Goal: Transaction & Acquisition: Book appointment/travel/reservation

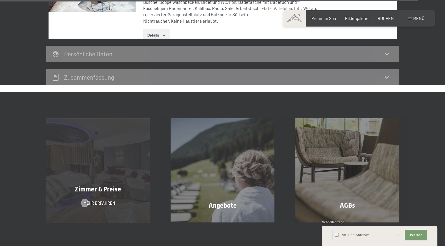
click at [106, 185] on span "Zimmer & Preise" at bounding box center [98, 188] width 47 height 7
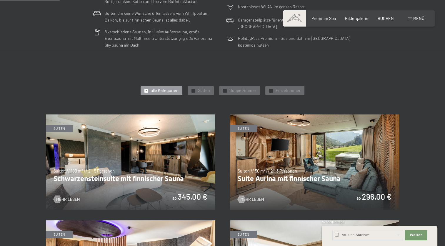
scroll to position [236, 0]
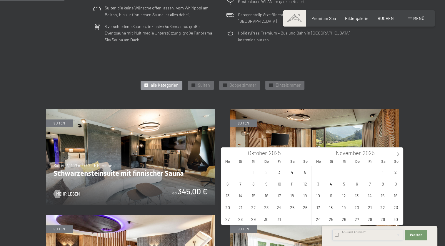
click at [351, 235] on input "text" at bounding box center [368, 234] width 71 height 11
click at [231, 218] on span "27" at bounding box center [227, 218] width 11 height 11
click at [256, 219] on span "29" at bounding box center [253, 218] width 11 height 11
type input "Mo. 27.10.2025 - Mi. 29.10.2025"
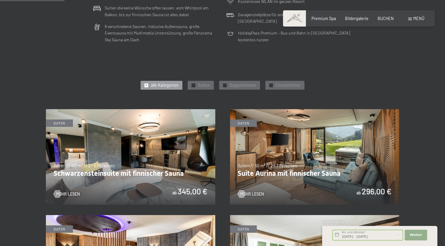
click at [413, 233] on span "Weiter" at bounding box center [416, 234] width 12 height 5
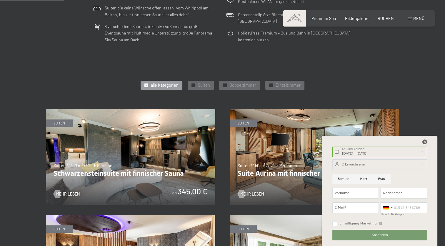
click at [425, 141] on icon at bounding box center [425, 141] width 5 height 5
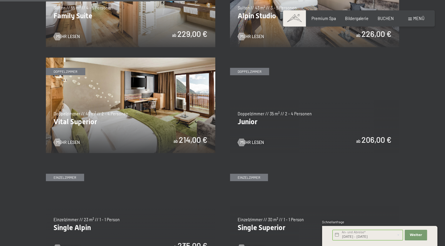
scroll to position [707, 0]
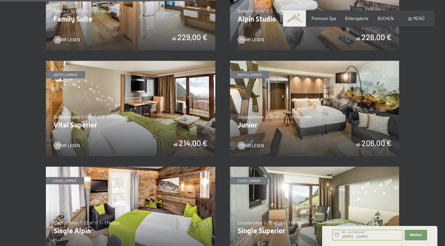
click at [316, 119] on img at bounding box center [315, 108] width 170 height 95
click at [117, 101] on img at bounding box center [131, 108] width 170 height 95
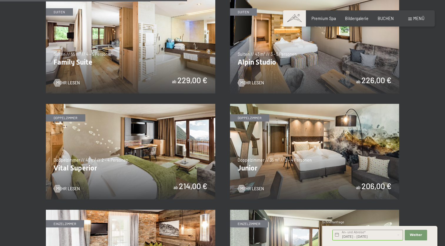
scroll to position [648, 0]
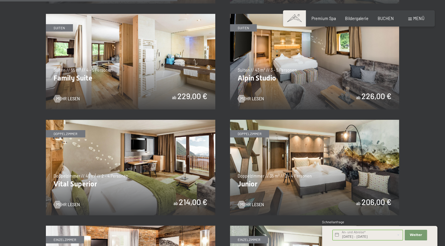
click at [300, 72] on img at bounding box center [315, 61] width 170 height 95
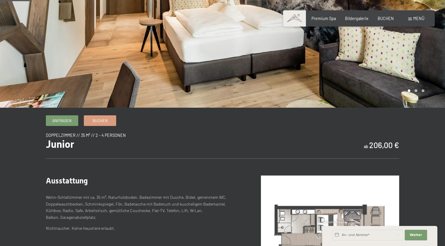
scroll to position [88, 0]
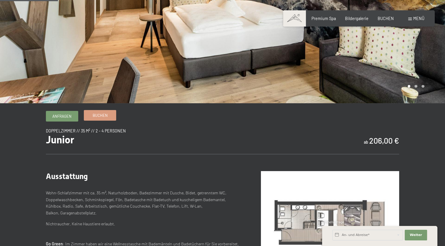
click at [105, 115] on span "Buchen" at bounding box center [100, 114] width 15 height 5
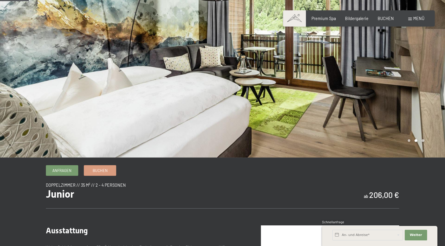
scroll to position [0, 0]
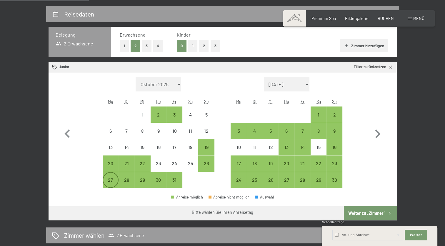
click at [112, 178] on div "27" at bounding box center [110, 184] width 15 height 15
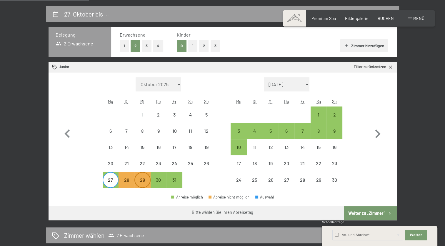
click at [145, 181] on div "29" at bounding box center [142, 184] width 15 height 15
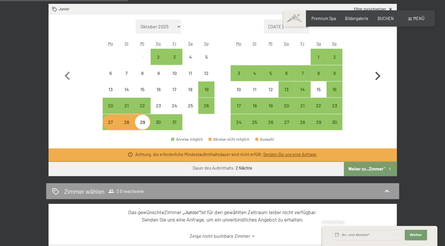
scroll to position [177, 0]
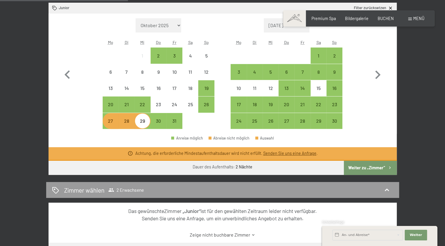
click at [372, 167] on button "Weiter zu „Zimmer“" at bounding box center [370, 167] width 53 height 14
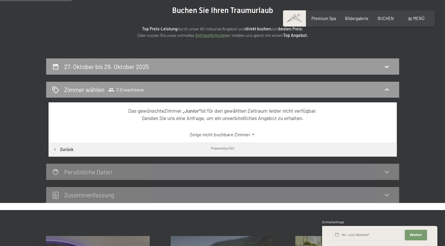
scroll to position [65, 0]
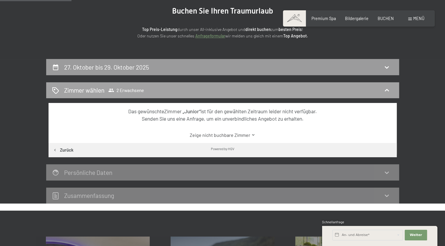
click at [80, 92] on h2 "Zimmer wählen" at bounding box center [84, 90] width 40 height 9
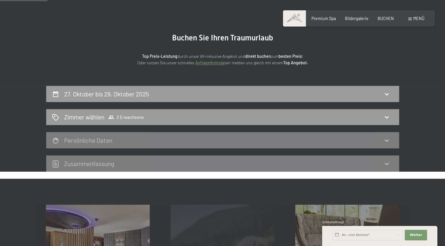
scroll to position [35, 0]
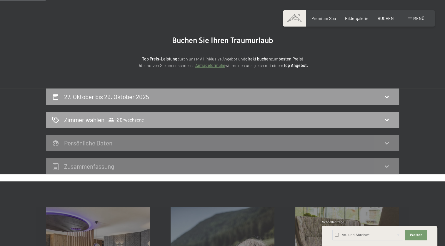
click at [103, 117] on h2 "Zimmer wählen" at bounding box center [84, 119] width 40 height 9
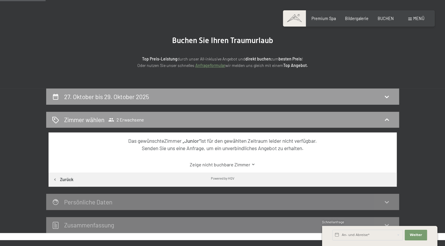
click at [67, 180] on button "Zurück" at bounding box center [63, 179] width 29 height 14
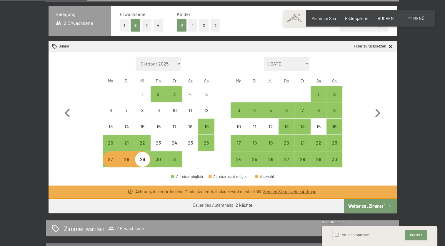
scroll to position [153, 0]
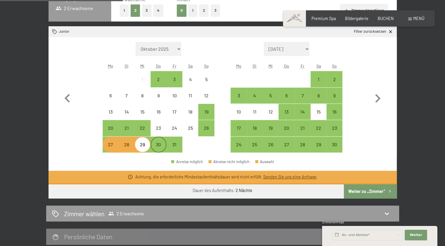
click at [155, 144] on div "30" at bounding box center [158, 149] width 15 height 15
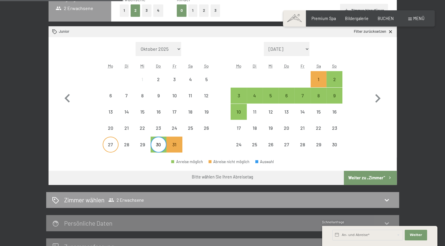
click at [109, 145] on div "27" at bounding box center [110, 149] width 15 height 15
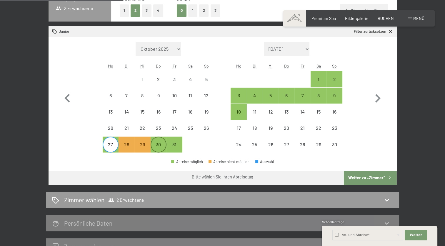
click at [158, 145] on div "30" at bounding box center [158, 149] width 15 height 15
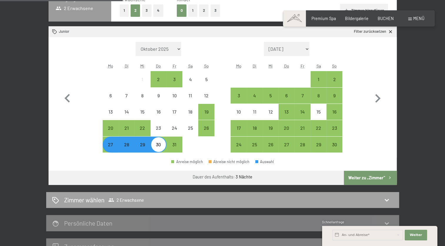
click at [267, 198] on div "Zimmer wählen 2 Erwachsene" at bounding box center [223, 199] width 342 height 9
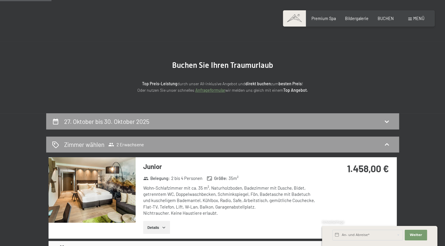
scroll to position [6, 0]
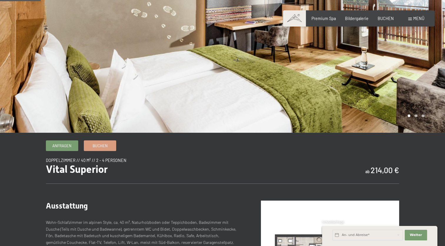
scroll to position [88, 0]
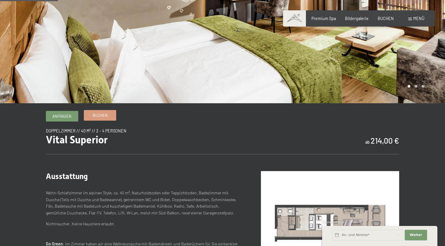
click at [111, 118] on link "Buchen" at bounding box center [100, 115] width 32 height 10
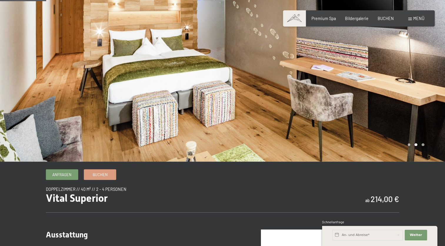
scroll to position [29, 0]
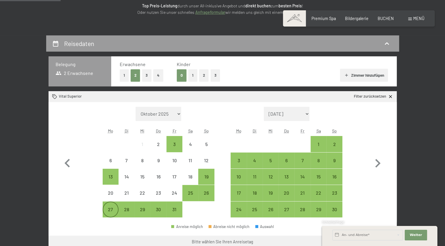
click at [108, 209] on div "27" at bounding box center [110, 214] width 15 height 15
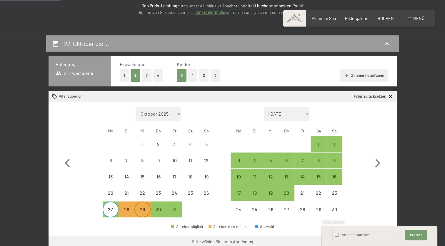
click at [140, 210] on div "29" at bounding box center [142, 214] width 15 height 15
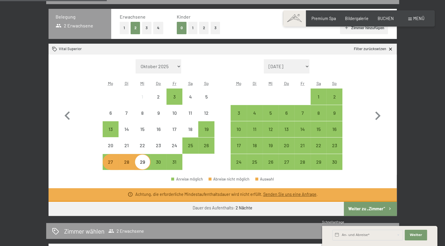
scroll to position [147, 0]
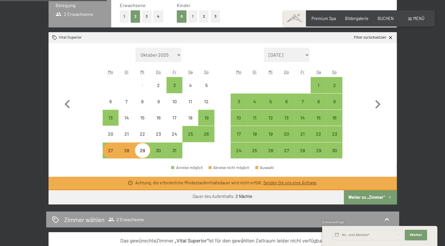
click at [110, 149] on div "27" at bounding box center [110, 155] width 15 height 15
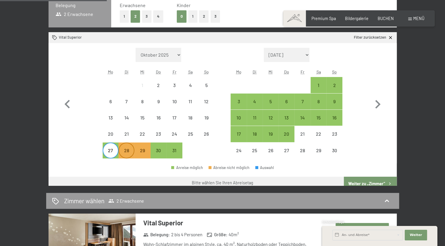
click at [127, 154] on div "28" at bounding box center [126, 155] width 15 height 15
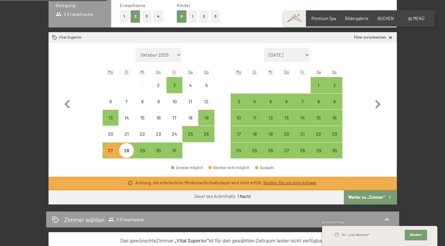
click at [108, 149] on div "27" at bounding box center [110, 155] width 15 height 15
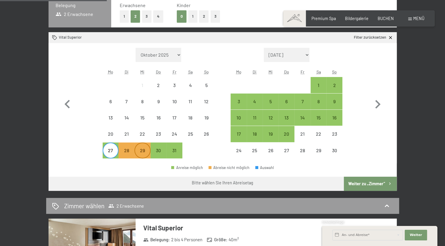
click at [144, 152] on div "29" at bounding box center [142, 155] width 15 height 15
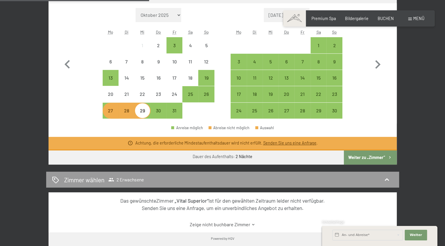
scroll to position [206, 0]
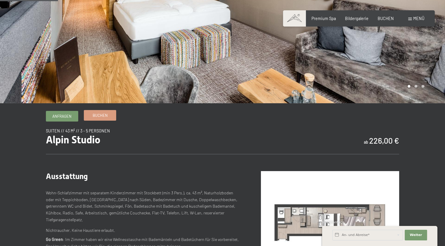
click at [110, 117] on link "Buchen" at bounding box center [100, 115] width 32 height 10
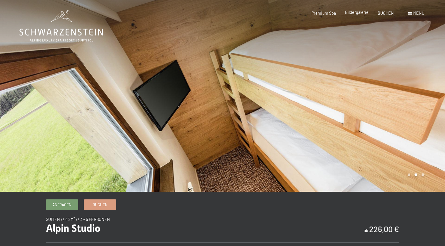
click at [360, 13] on span "Bildergalerie" at bounding box center [357, 12] width 24 height 5
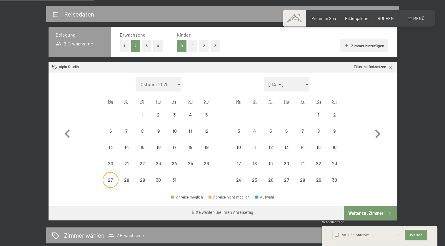
click at [110, 177] on div "27" at bounding box center [110, 184] width 15 height 15
click at [145, 179] on div "29" at bounding box center [142, 184] width 15 height 15
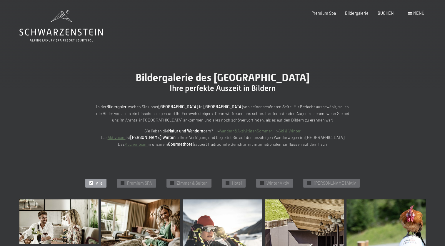
click at [86, 35] on icon at bounding box center [60, 32] width 83 height 7
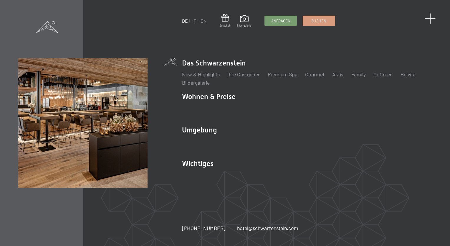
click at [429, 19] on span at bounding box center [430, 18] width 11 height 11
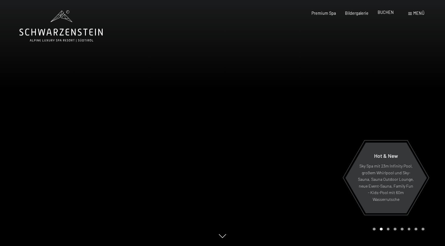
click at [384, 14] on span "BUCHEN" at bounding box center [386, 12] width 16 height 5
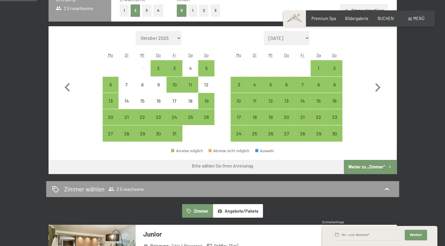
scroll to position [147, 0]
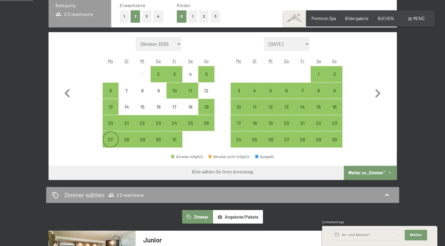
click at [111, 134] on div "27" at bounding box center [110, 139] width 15 height 15
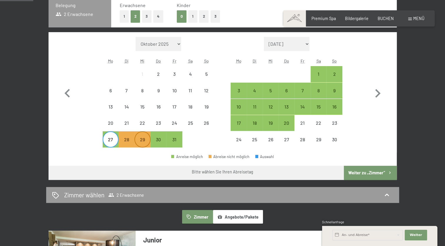
click at [139, 139] on div "29" at bounding box center [142, 144] width 15 height 15
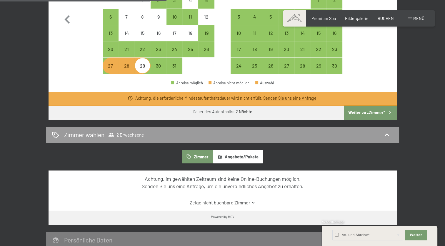
scroll to position [236, 0]
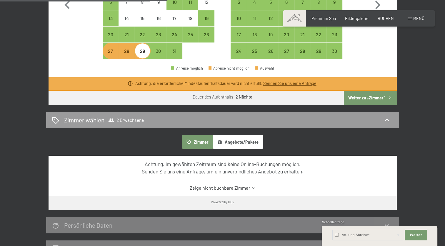
click at [237, 144] on button "Angebote/Pakete" at bounding box center [238, 142] width 50 height 14
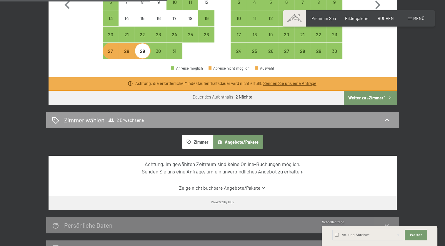
click at [238, 142] on button "Angebote/Pakete" at bounding box center [238, 142] width 50 height 14
click at [237, 188] on link "Zeige nicht buchbare Angebote/Pakete" at bounding box center [223, 187] width 328 height 6
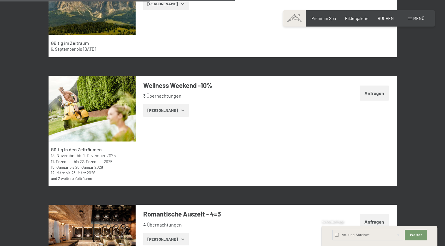
scroll to position [1237, 0]
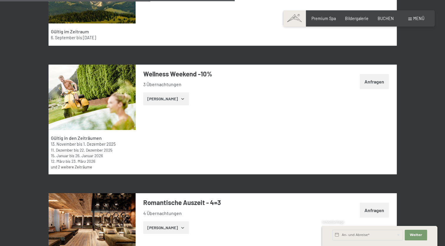
click at [180, 98] on icon "button" at bounding box center [182, 98] width 5 height 5
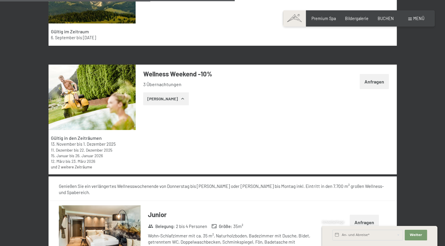
click at [181, 98] on icon "button" at bounding box center [182, 98] width 3 height 1
